Goal: Information Seeking & Learning: Learn about a topic

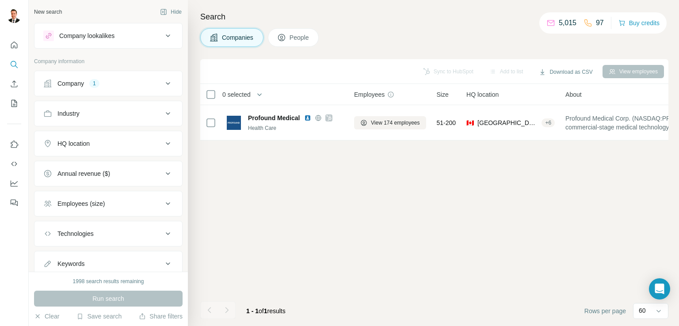
click at [242, 39] on span "Companies" at bounding box center [238, 37] width 32 height 9
click at [110, 34] on div "Company lookalikes" at bounding box center [86, 35] width 55 height 9
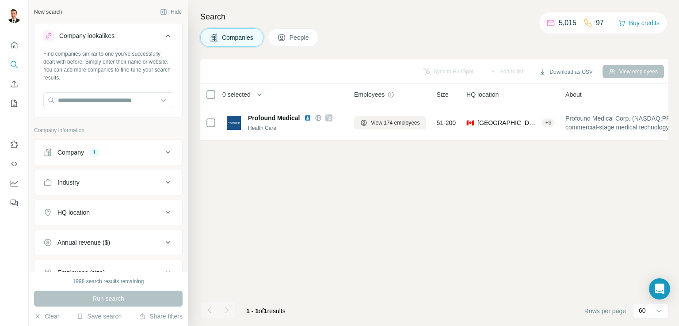
click at [285, 37] on icon at bounding box center [281, 37] width 9 height 9
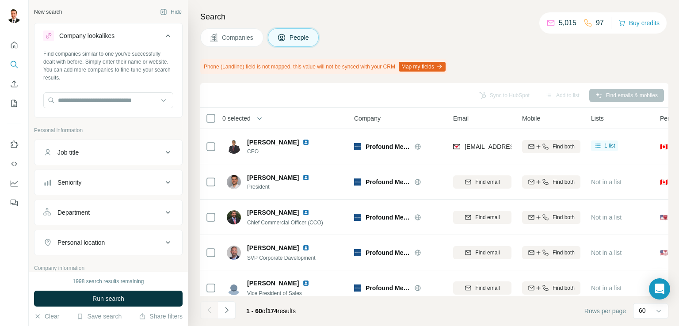
click at [233, 39] on span "Companies" at bounding box center [238, 37] width 32 height 9
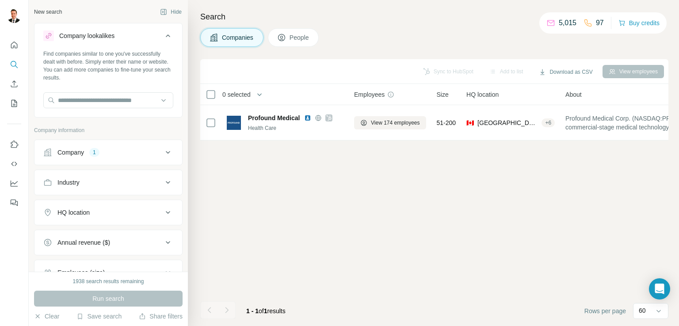
click at [251, 33] on span "Companies" at bounding box center [238, 37] width 32 height 9
click at [562, 75] on button "Download as CSV" at bounding box center [566, 71] width 66 height 13
click at [469, 43] on div "Companies People" at bounding box center [434, 37] width 468 height 19
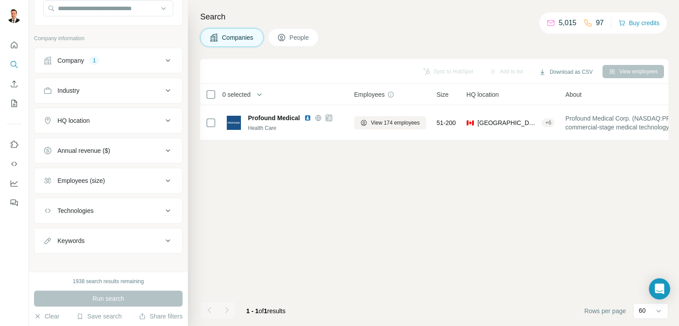
scroll to position [97, 0]
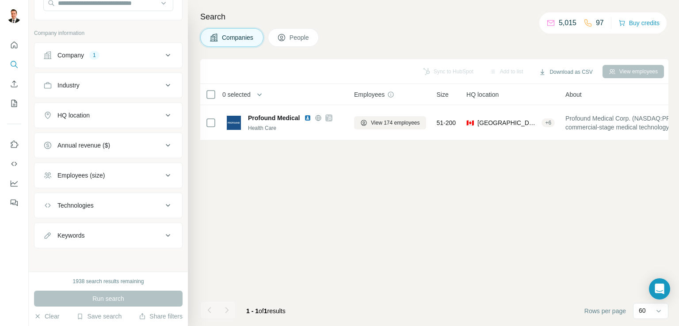
click at [101, 298] on div "Run search" at bounding box center [108, 299] width 149 height 16
click at [122, 296] on div "Run search" at bounding box center [108, 299] width 149 height 16
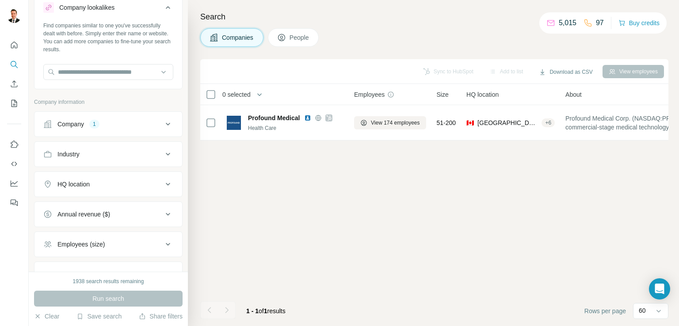
scroll to position [0, 0]
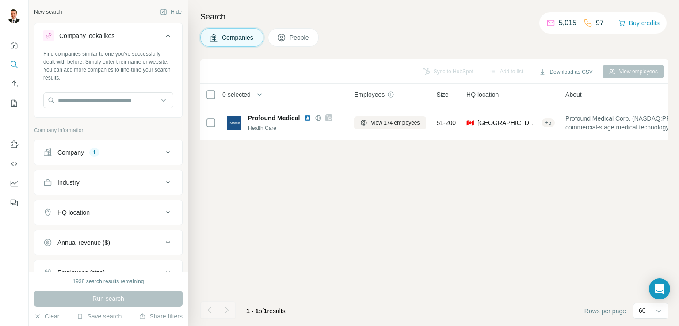
click at [153, 152] on div "Company 1" at bounding box center [102, 152] width 119 height 9
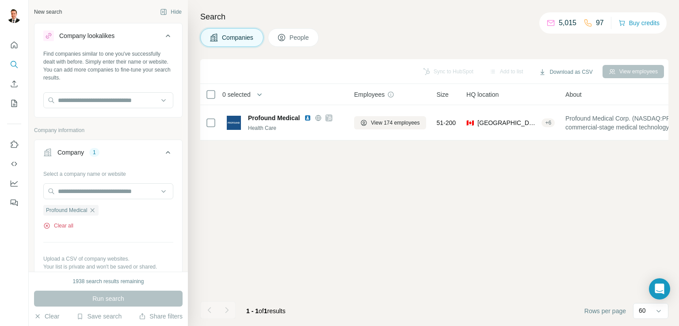
click at [46, 225] on icon "button" at bounding box center [46, 225] width 7 height 7
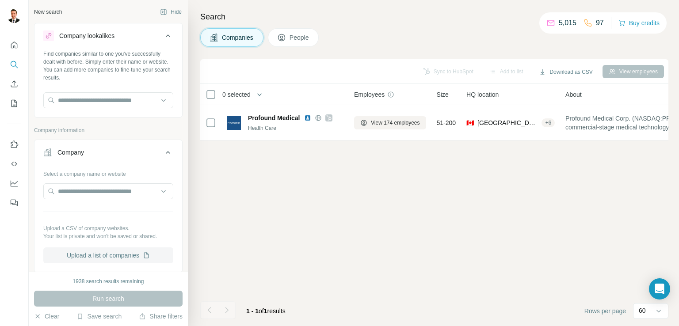
click at [92, 257] on button "Upload a list of companies" at bounding box center [108, 256] width 130 height 16
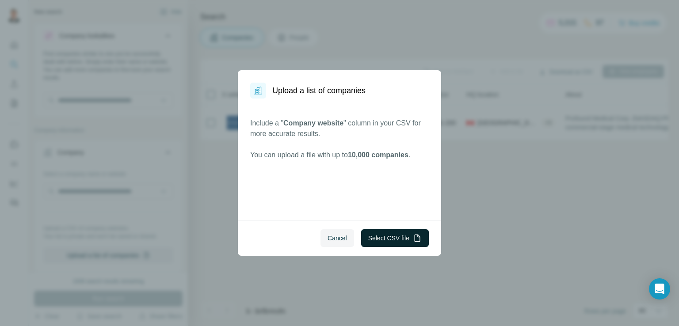
click at [386, 237] on button "Select CSV file" at bounding box center [395, 238] width 68 height 18
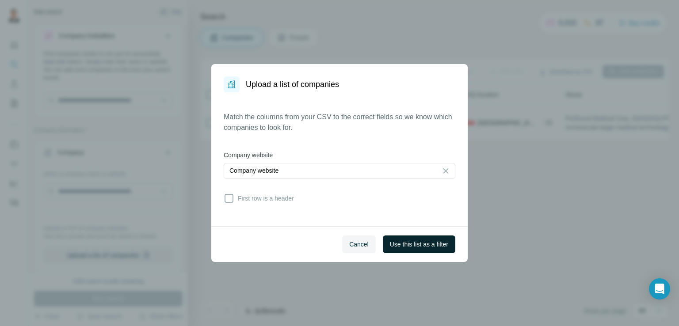
click at [390, 246] on span "Use this list as a filter" at bounding box center [419, 244] width 58 height 9
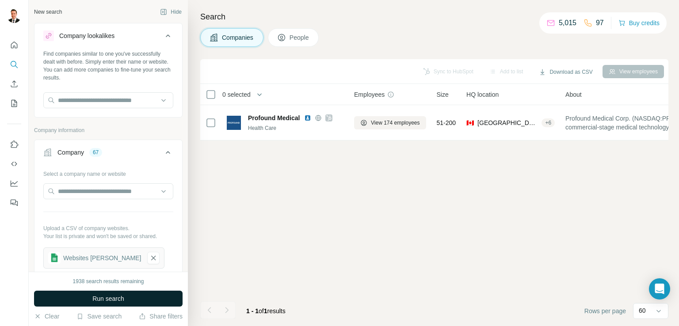
click at [127, 294] on button "Run search" at bounding box center [108, 299] width 149 height 16
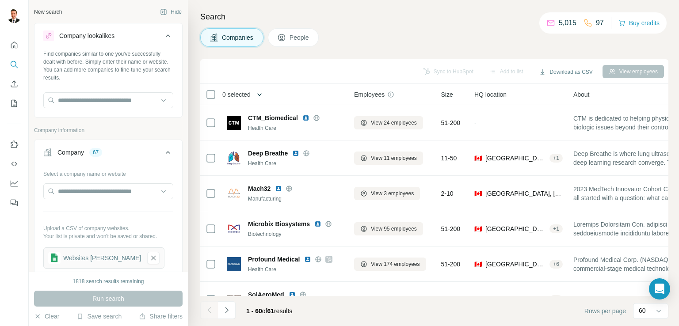
click at [260, 94] on icon "button" at bounding box center [259, 94] width 9 height 9
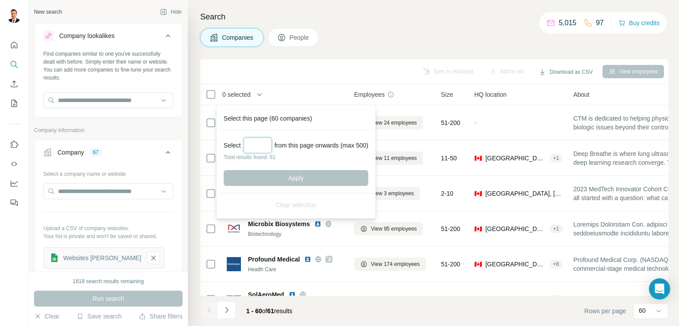
click at [256, 146] on input "Select a number (up to 500)" at bounding box center [258, 146] width 28 height 16
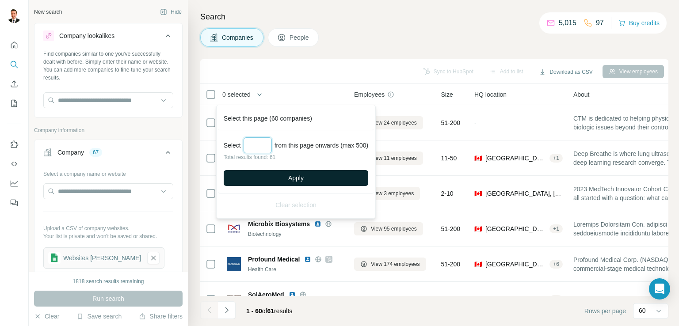
type input "**"
click at [293, 177] on span "Apply" at bounding box center [295, 178] width 15 height 9
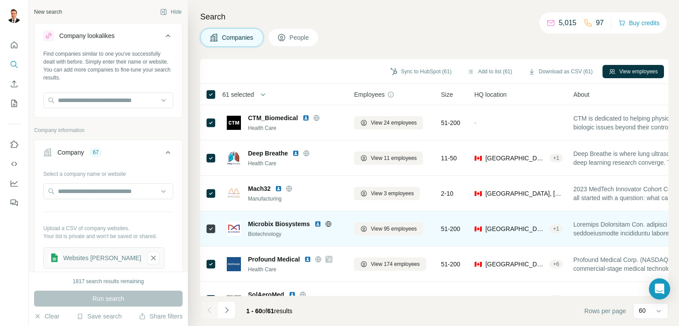
click at [291, 223] on span "Microbix Biosystems" at bounding box center [279, 224] width 62 height 9
click at [304, 241] on td "Microbix Biosystems Biotechnology" at bounding box center [285, 228] width 127 height 35
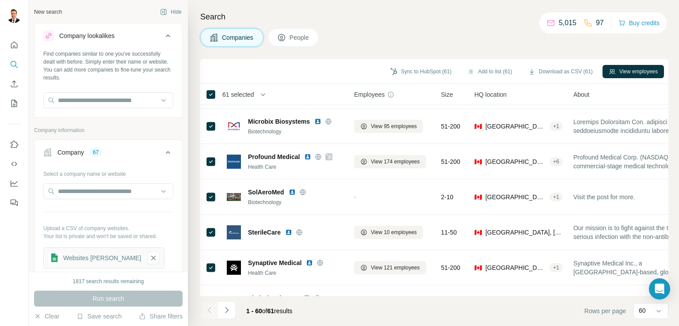
scroll to position [107, 0]
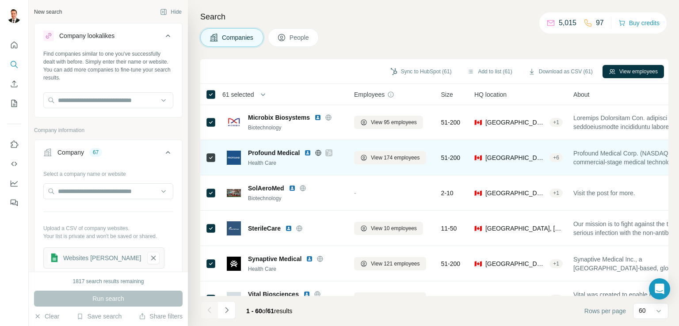
click at [269, 153] on span "Profound Medical" at bounding box center [274, 153] width 52 height 9
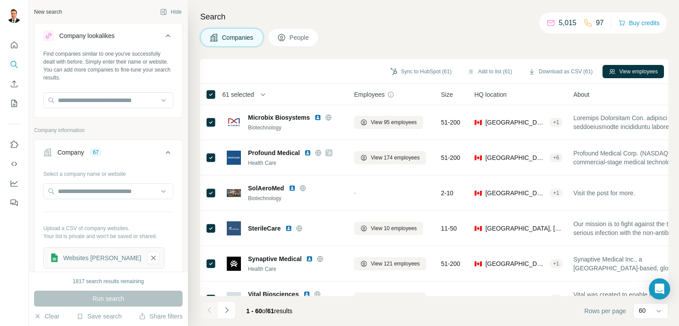
scroll to position [0, 0]
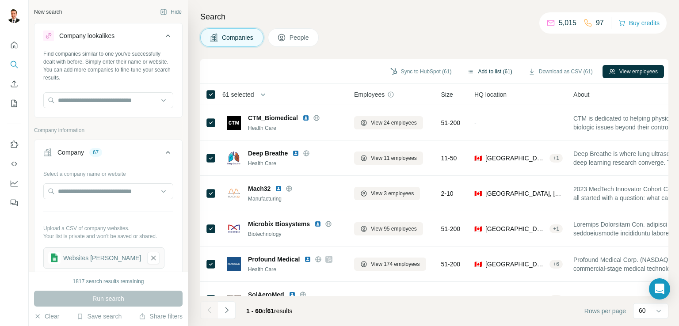
click at [467, 69] on icon "button" at bounding box center [470, 71] width 7 height 7
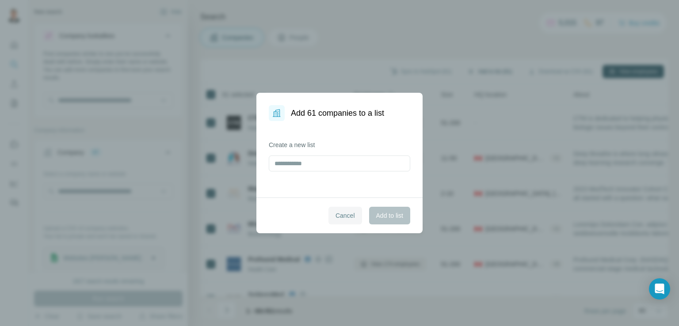
click at [349, 217] on span "Cancel" at bounding box center [345, 215] width 19 height 9
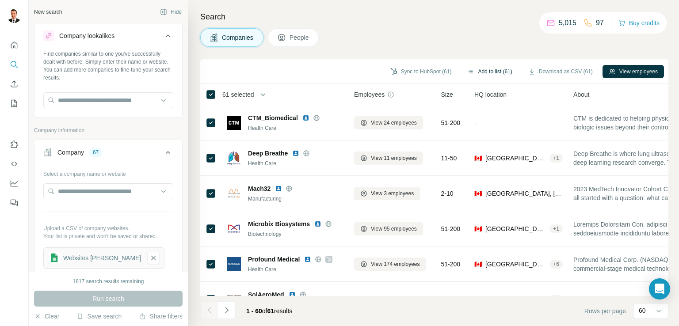
drag, startPoint x: 668, startPoint y: 95, endPoint x: 669, endPoint y: 104, distance: 9.7
click at [669, 104] on div "Search Companies People Sync to HubSpot (61) Add to list (61) Download as CSV (…" at bounding box center [433, 163] width 491 height 326
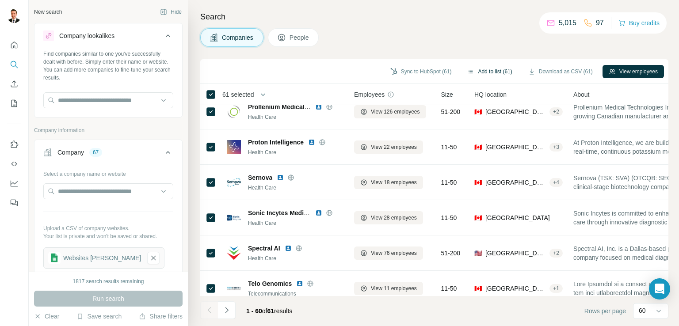
scroll to position [899, 0]
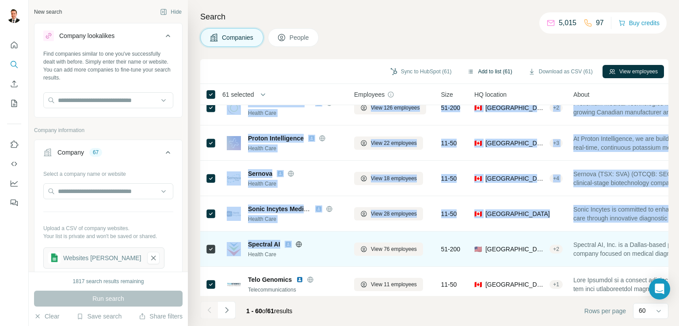
drag, startPoint x: 228, startPoint y: 121, endPoint x: 341, endPoint y: 236, distance: 161.3
click at [0, 0] on tbody "CTM_Biomedical Health Care View 24 employees 51-200 - CTM is dedicated to helpi…" at bounding box center [0, 0] width 0 height 0
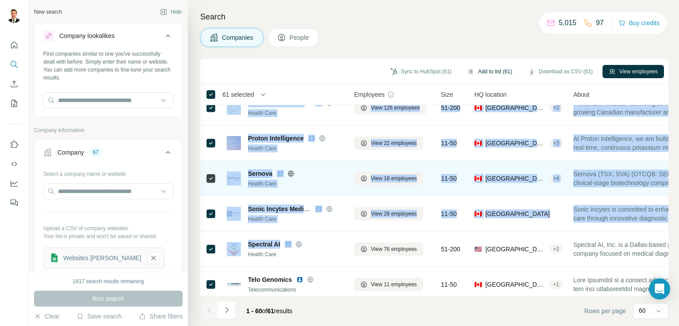
click at [315, 171] on div "Sernova" at bounding box center [295, 173] width 95 height 9
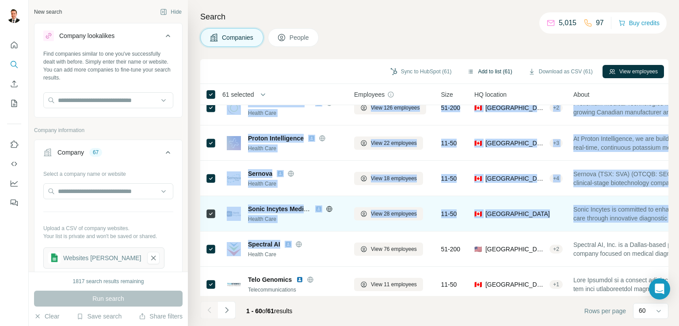
click at [299, 229] on td "Sonic Incytes Medical Health Care" at bounding box center [285, 213] width 127 height 35
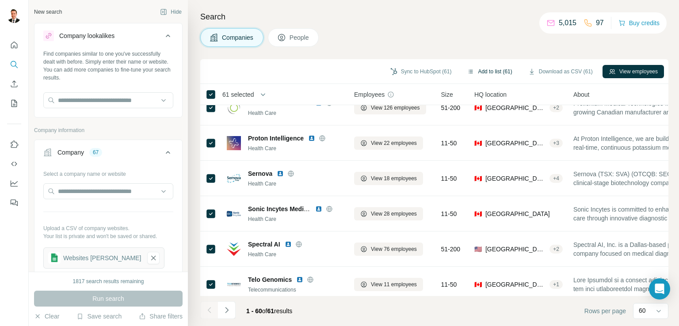
click at [333, 81] on div "Sync to HubSpot (61) Add to list (61) Download as CSV (61) View employees" at bounding box center [434, 71] width 468 height 25
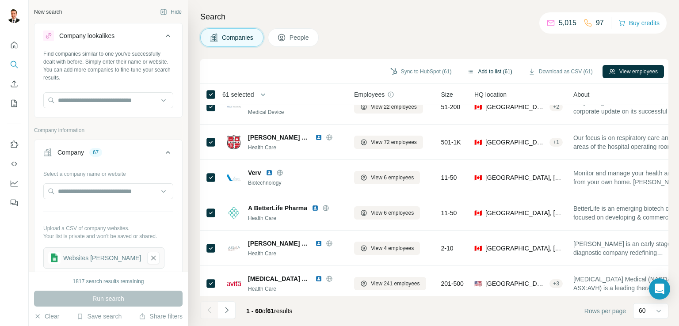
scroll to position [1151, 0]
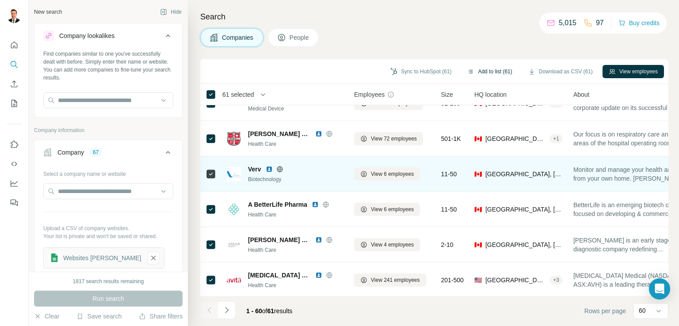
click at [254, 168] on span "Verv" at bounding box center [254, 169] width 13 height 9
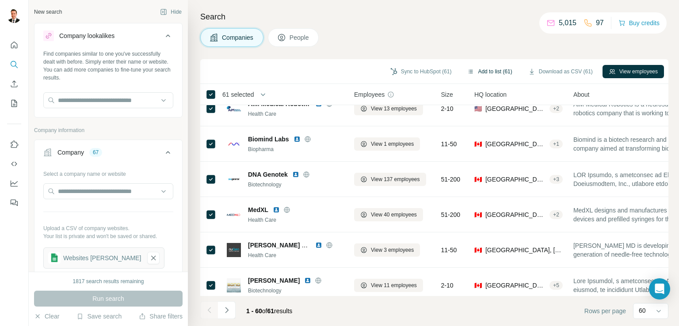
scroll to position [1936, 0]
